Goal: Check status: Check status

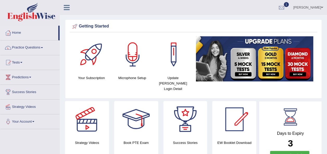
click at [31, 76] on link "Predictions" at bounding box center [29, 76] width 59 height 13
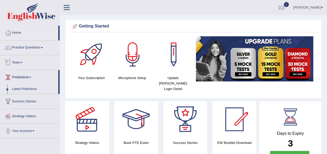
click at [24, 60] on link "Tests" at bounding box center [29, 61] width 59 height 13
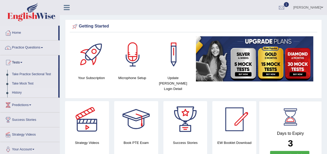
click at [21, 93] on link "History" at bounding box center [34, 92] width 49 height 9
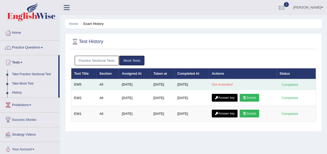
click at [79, 84] on td "EW5" at bounding box center [83, 84] width 25 height 11
click at [202, 84] on td "[DATE]" at bounding box center [191, 84] width 34 height 11
click at [293, 84] on div "Completed" at bounding box center [289, 84] width 20 height 5
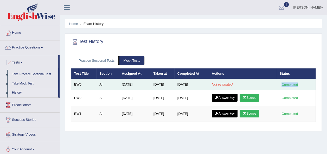
click at [293, 84] on div "Completed" at bounding box center [289, 84] width 20 height 5
drag, startPoint x: 293, startPoint y: 84, endPoint x: 275, endPoint y: 83, distance: 18.0
click at [275, 83] on td "Not evaluated" at bounding box center [243, 84] width 68 height 11
drag, startPoint x: 273, startPoint y: 83, endPoint x: 278, endPoint y: 85, distance: 5.9
click at [278, 85] on td "Completed" at bounding box center [296, 84] width 39 height 11
